Goal: Task Accomplishment & Management: Use online tool/utility

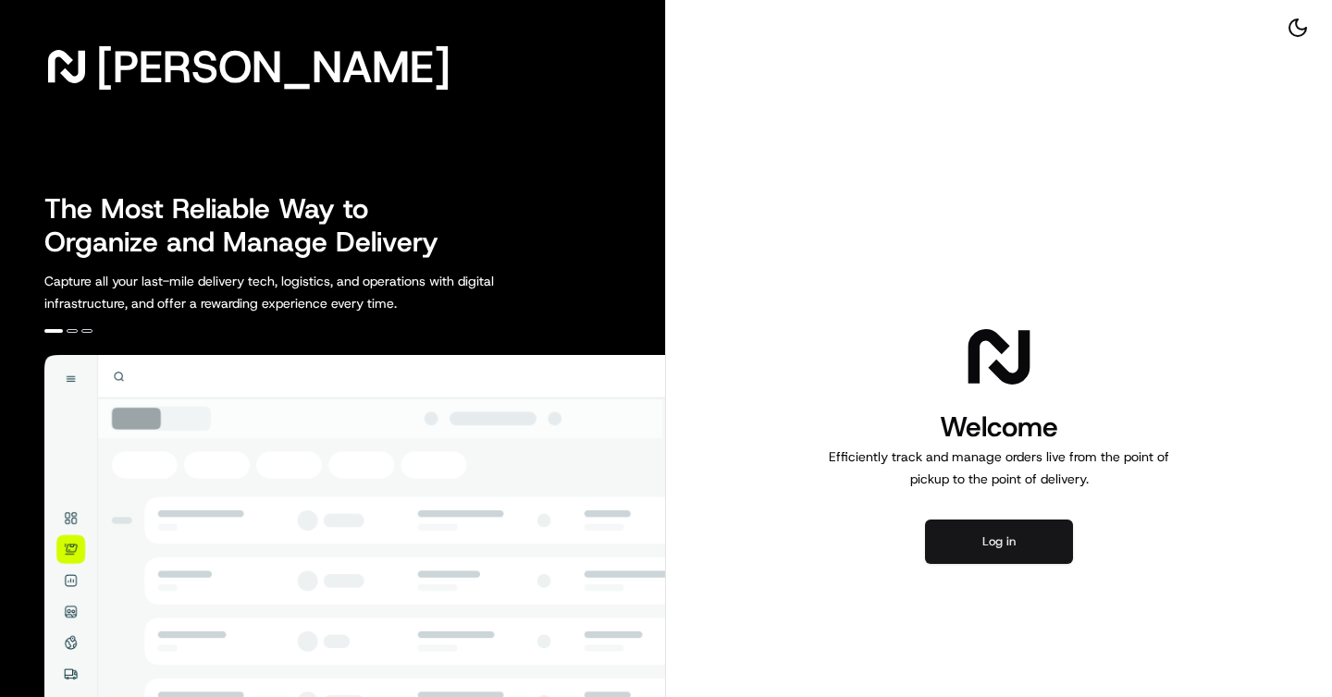
click at [997, 533] on button "Log in" at bounding box center [999, 542] width 148 height 44
